Goal: Find specific page/section: Find specific page/section

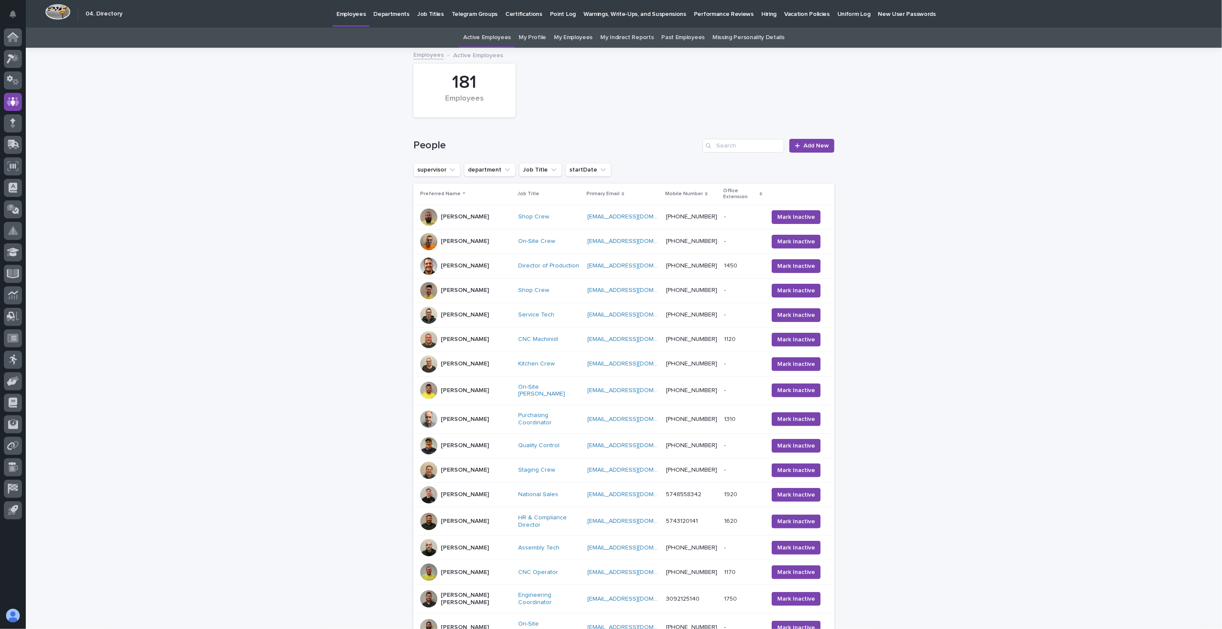
click at [674, 35] on link "Past Employees" at bounding box center [683, 38] width 43 height 20
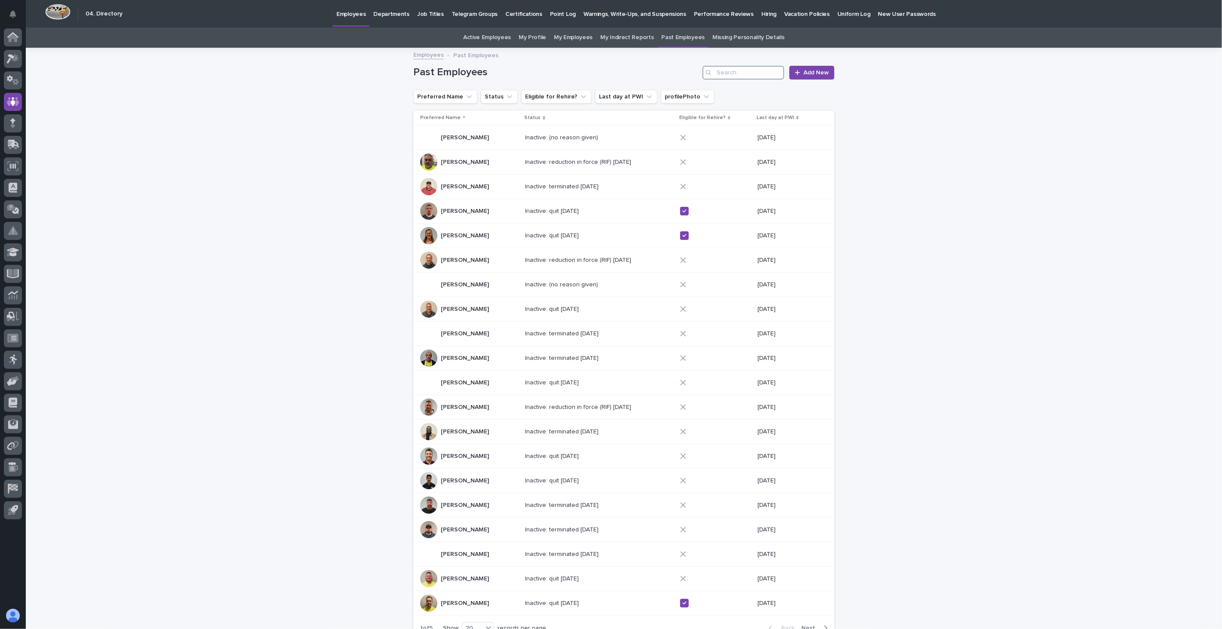
click at [737, 75] on input "Search" at bounding box center [744, 73] width 82 height 14
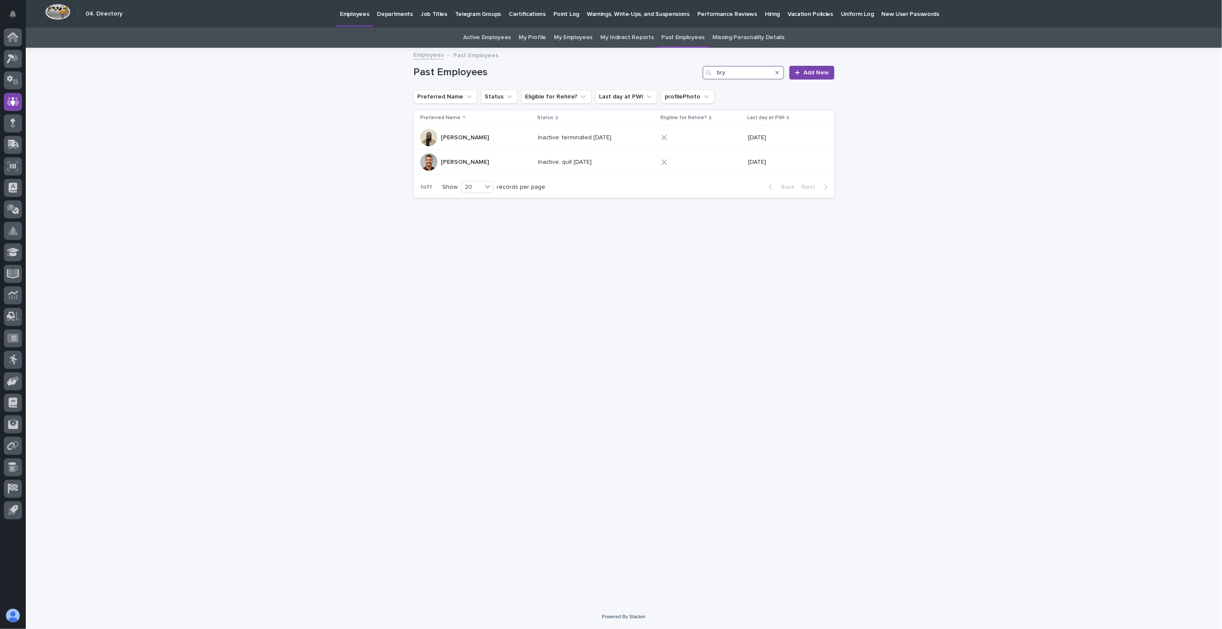
type input "bry"
click at [349, 14] on p "Employees" at bounding box center [354, 9] width 29 height 18
